Goal: Navigation & Orientation: Find specific page/section

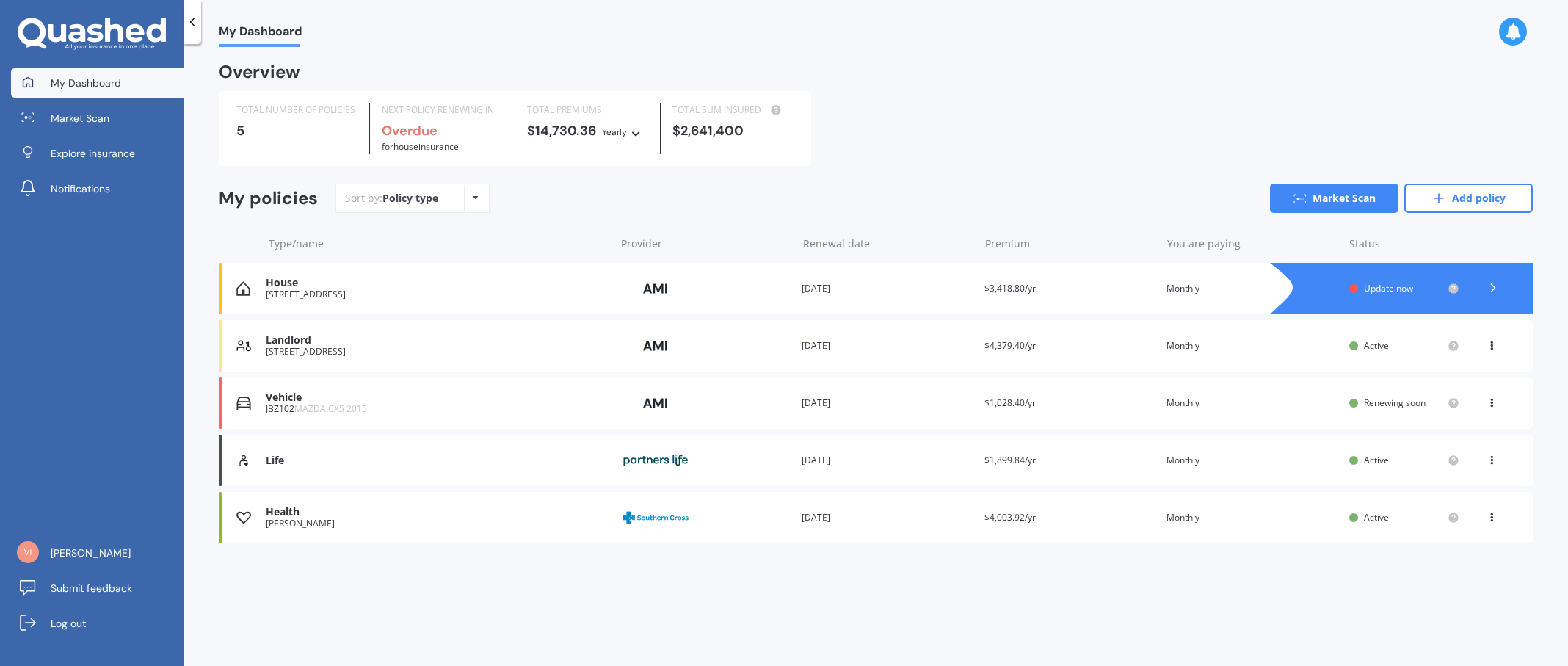
click at [290, 513] on div "Health" at bounding box center [436, 511] width 341 height 12
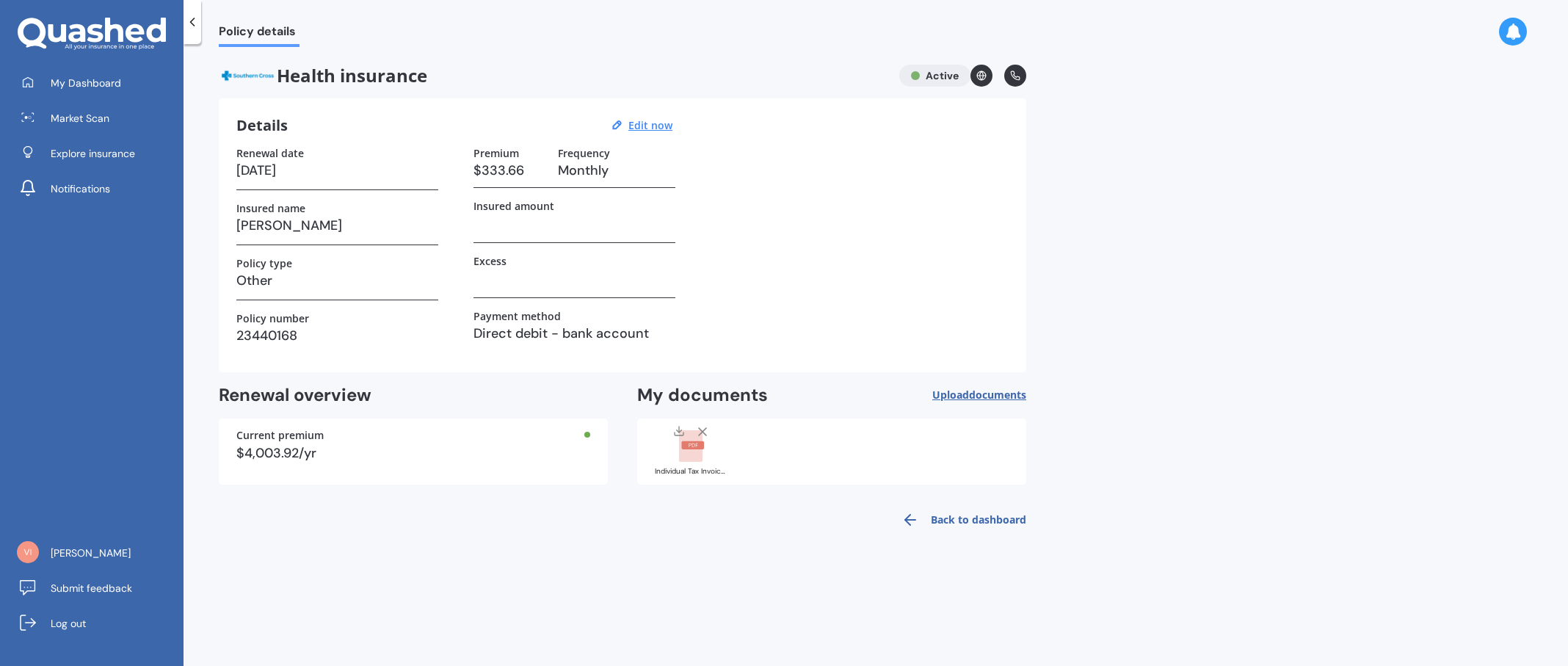
click at [189, 21] on icon at bounding box center [192, 22] width 15 height 15
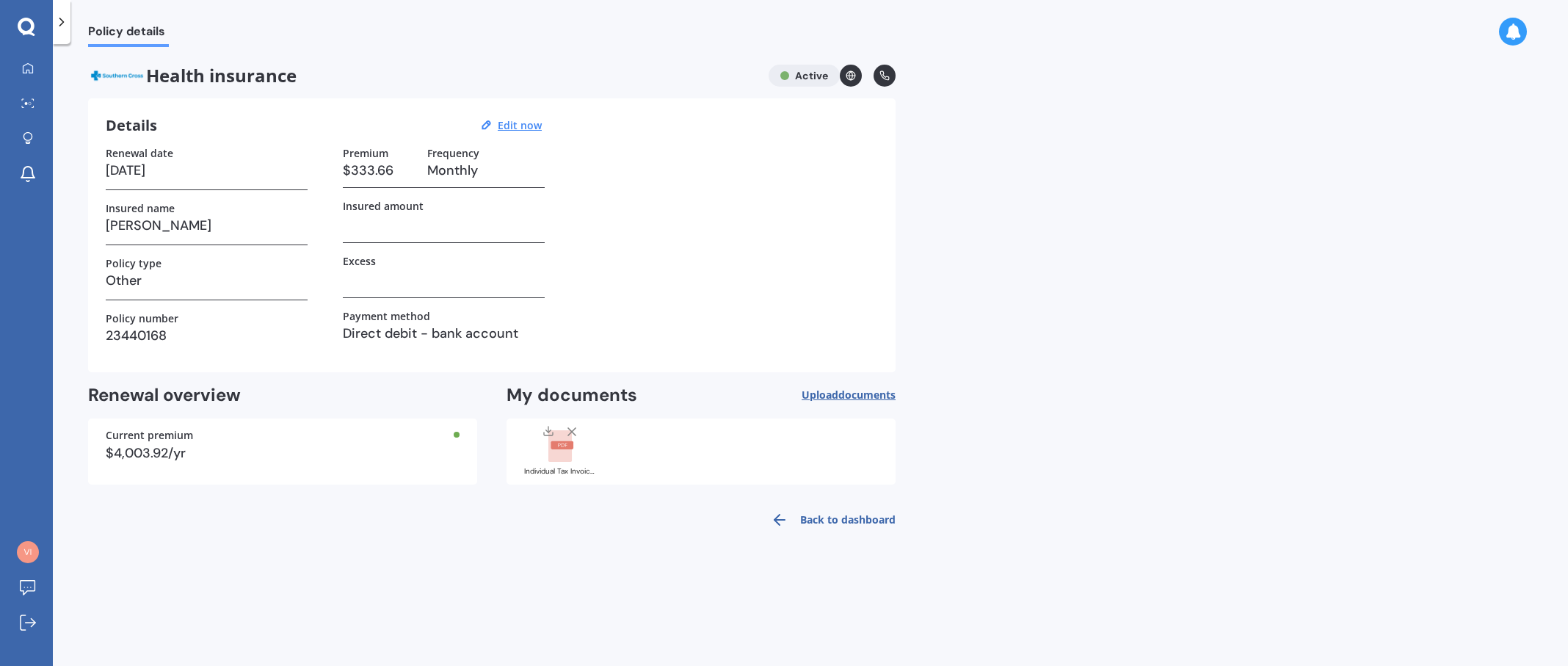
click at [61, 28] on icon at bounding box center [62, 22] width 15 height 15
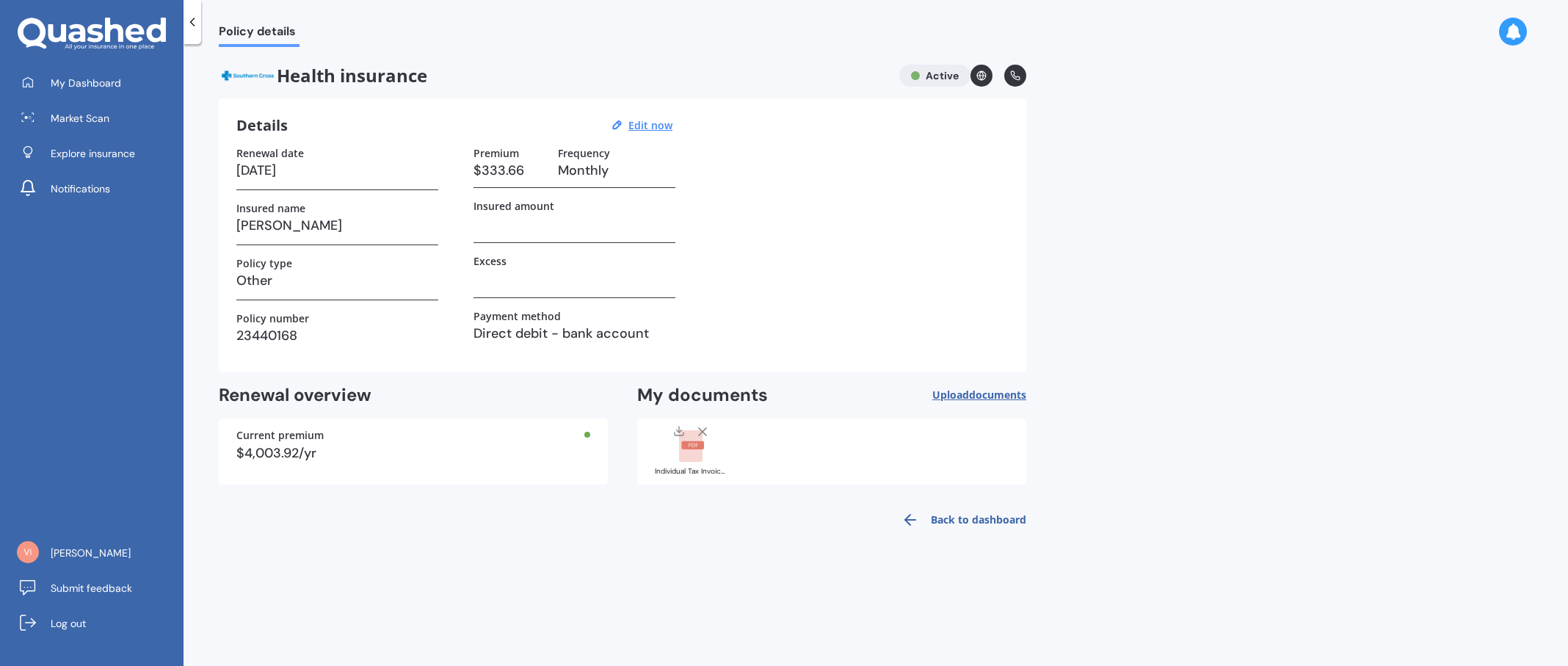
click at [185, 22] on icon at bounding box center [192, 22] width 15 height 15
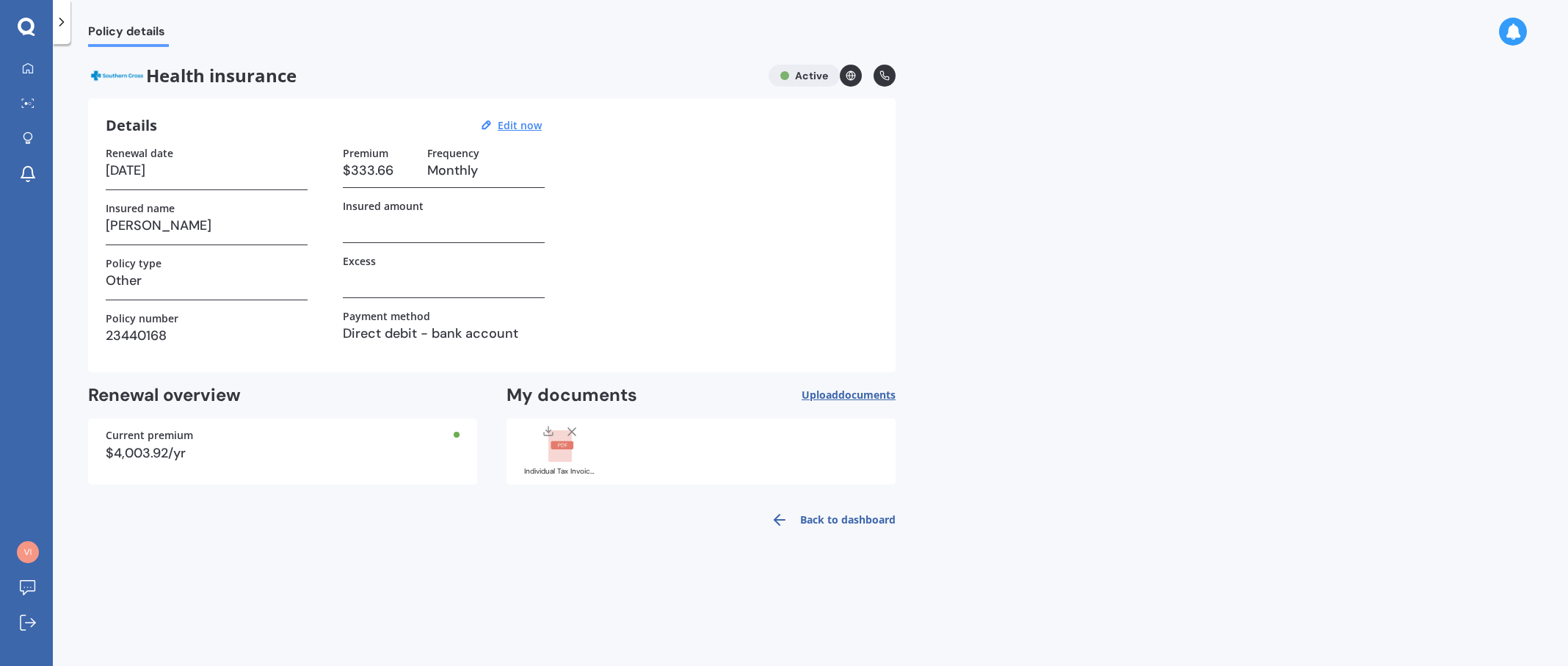
click at [58, 23] on icon at bounding box center [62, 22] width 15 height 15
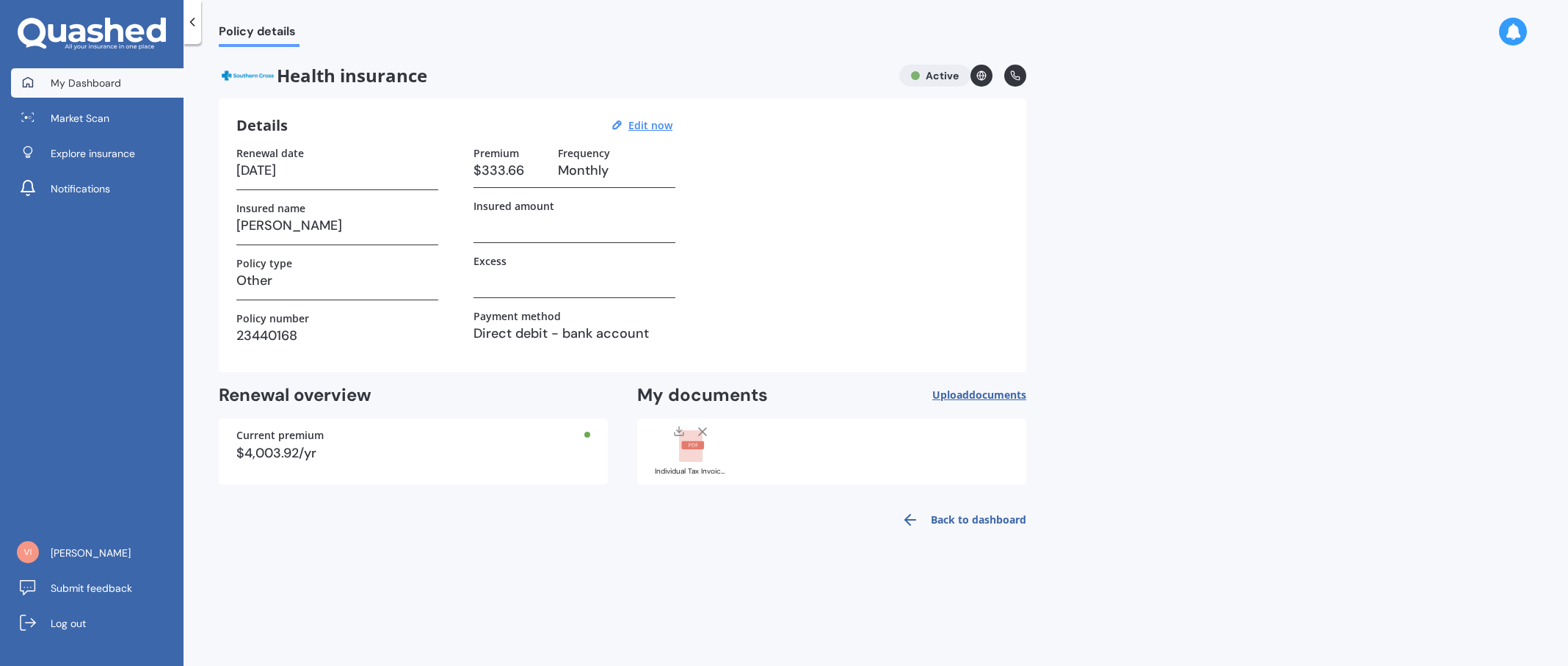
click at [70, 76] on span "My Dashboard" at bounding box center [86, 83] width 70 height 15
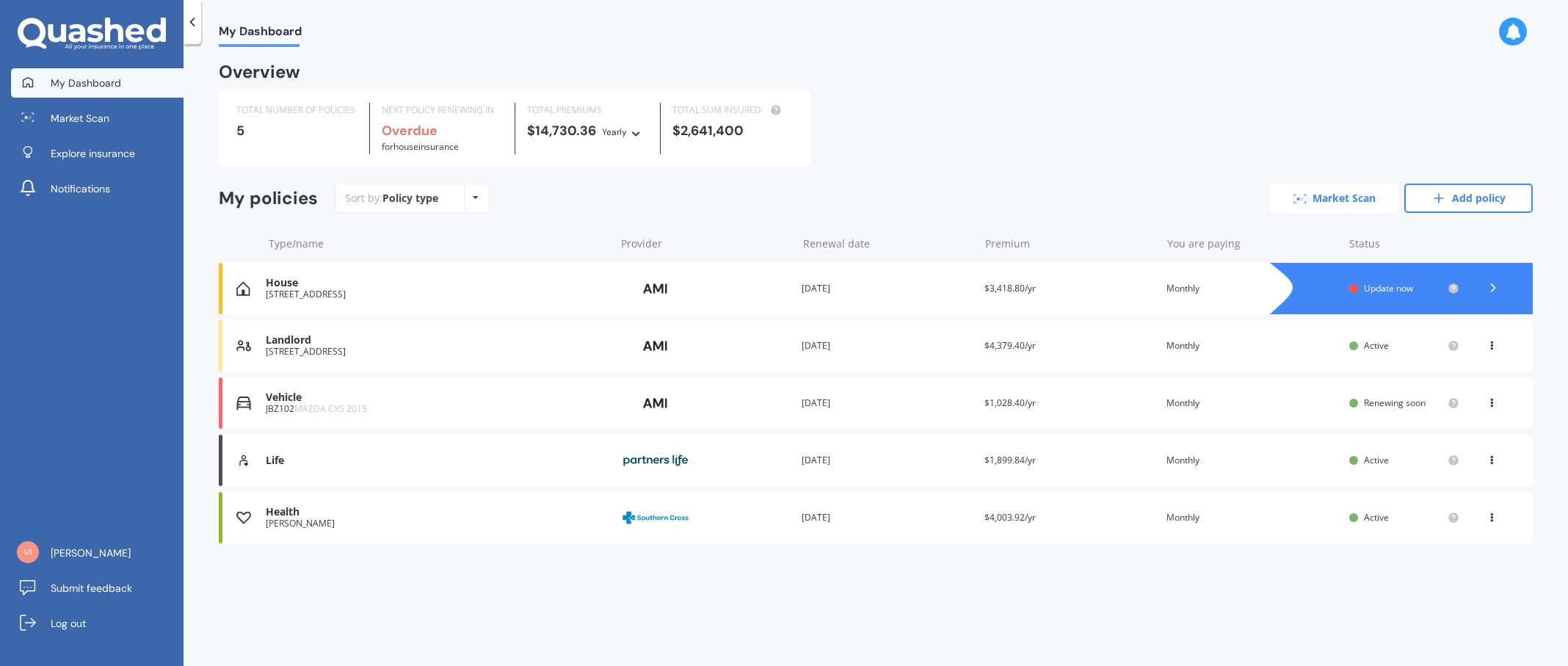
click at [1314, 200] on link "Market Scan" at bounding box center [1334, 199] width 129 height 29
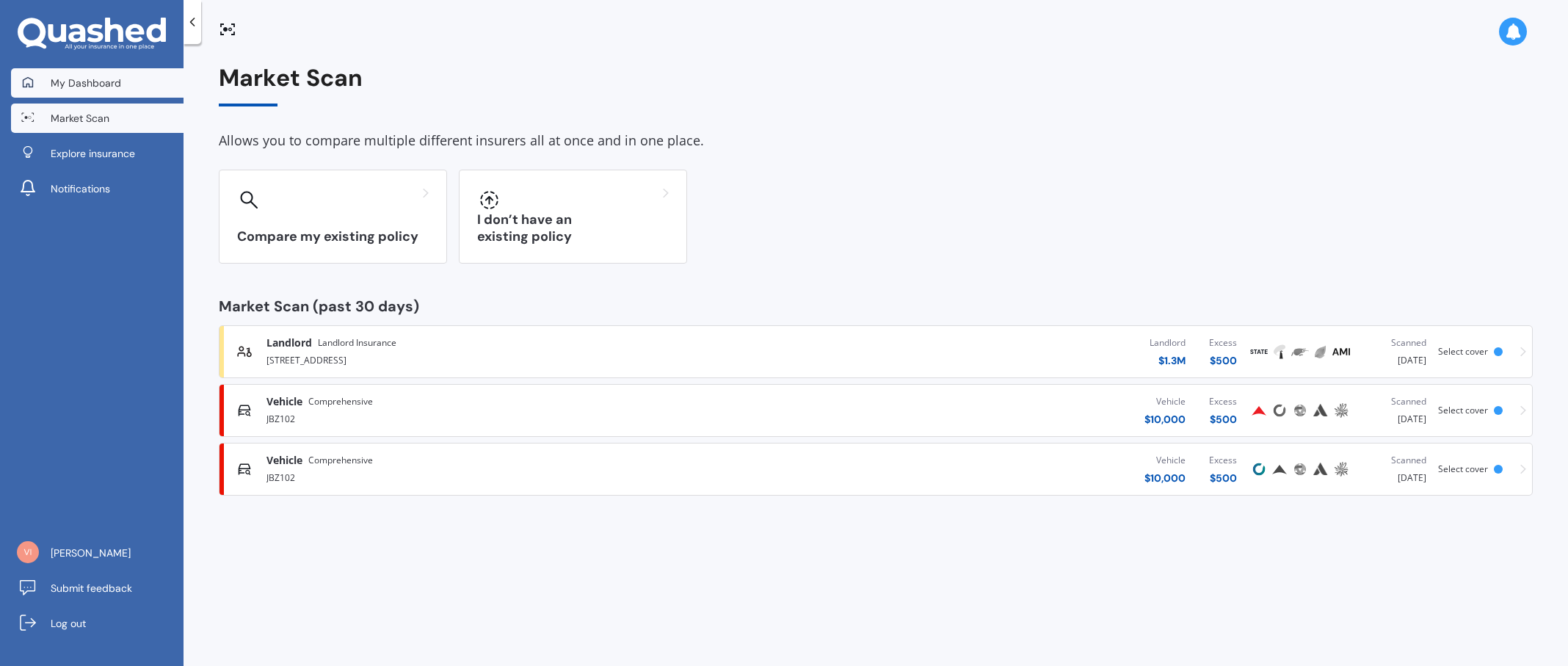
click at [85, 87] on span "My Dashboard" at bounding box center [86, 83] width 70 height 15
